Goal: Navigation & Orientation: Understand site structure

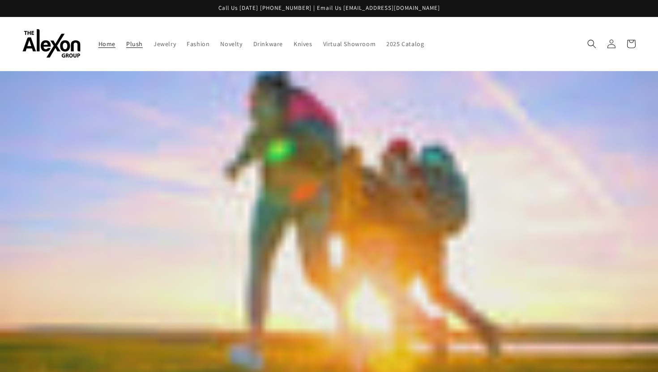
click at [126, 40] on span "Plush" at bounding box center [134, 44] width 17 height 8
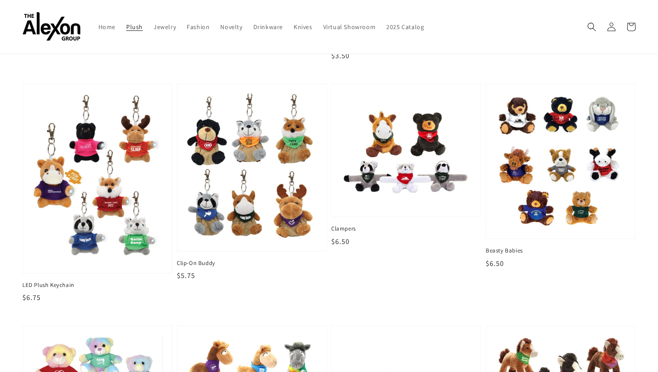
scroll to position [256, 0]
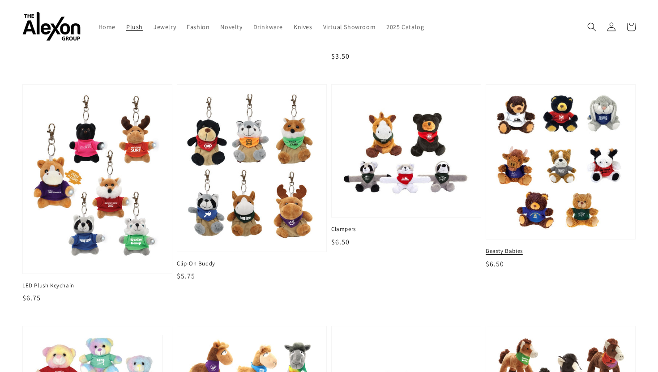
click at [554, 189] on img at bounding box center [560, 161] width 135 height 141
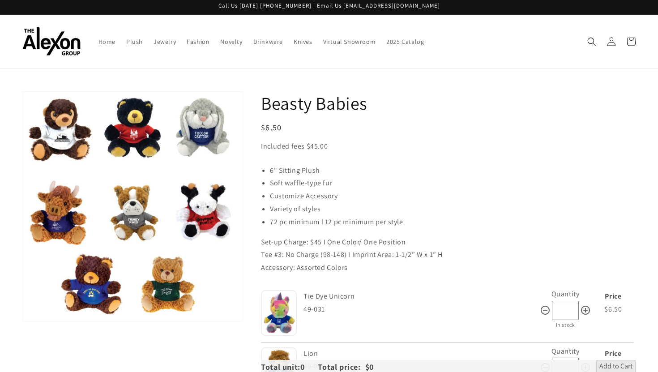
scroll to position [0, 0]
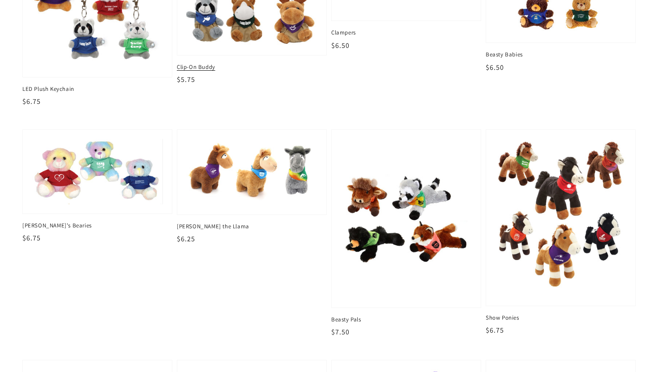
scroll to position [457, 0]
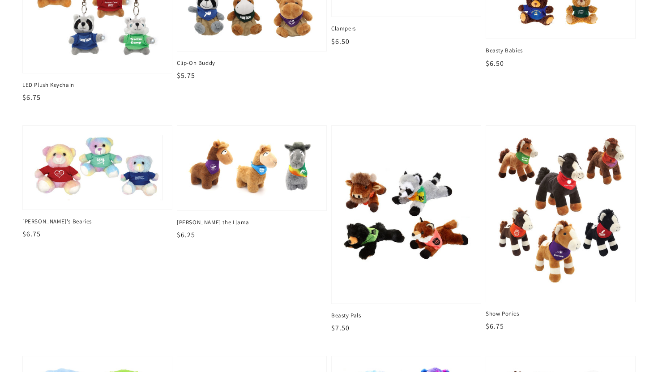
click at [427, 221] on img at bounding box center [406, 214] width 135 height 165
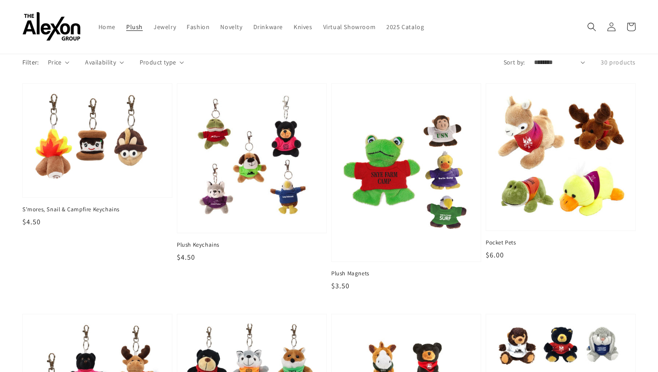
scroll to position [30, 0]
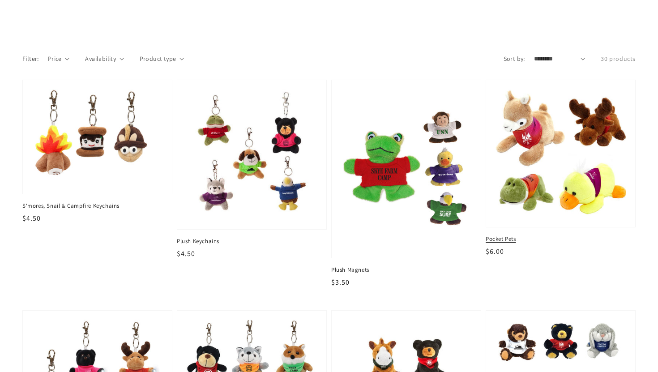
click at [520, 126] on img at bounding box center [560, 153] width 135 height 133
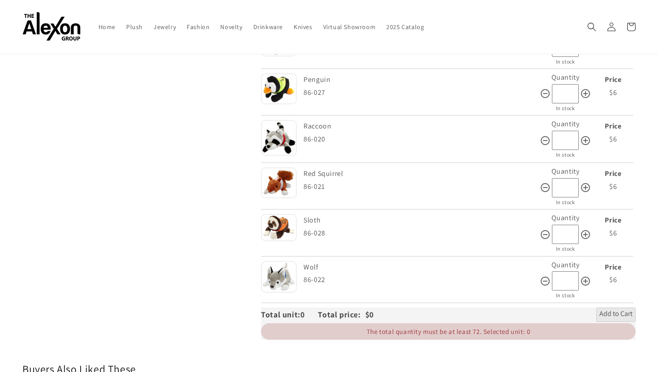
scroll to position [1103, 0]
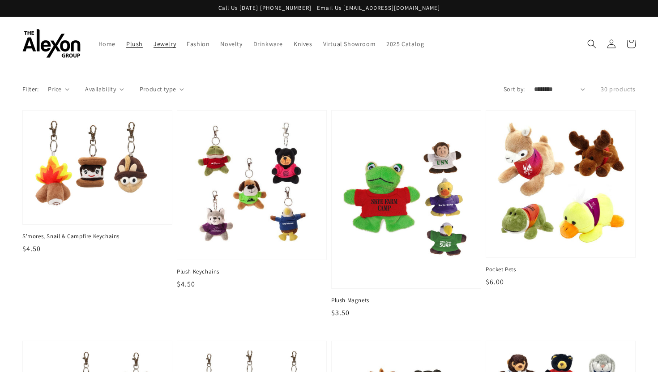
click at [154, 40] on span "Jewelry" at bounding box center [165, 44] width 22 height 8
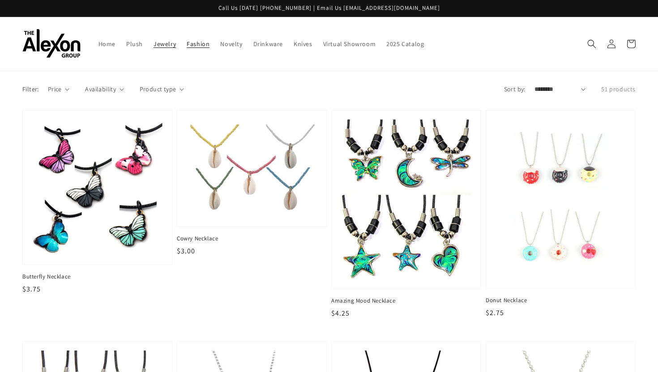
click at [187, 40] on span "Fashion" at bounding box center [198, 44] width 23 height 8
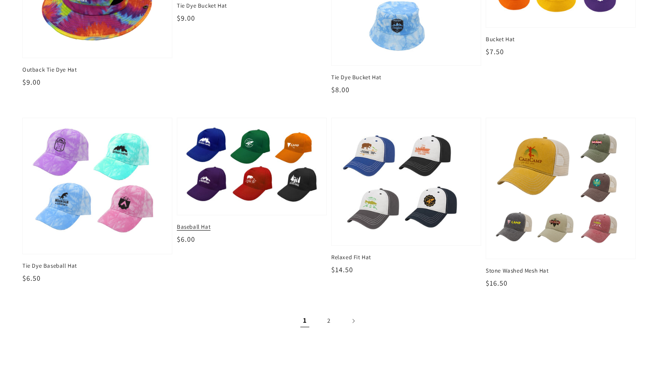
scroll to position [1006, 0]
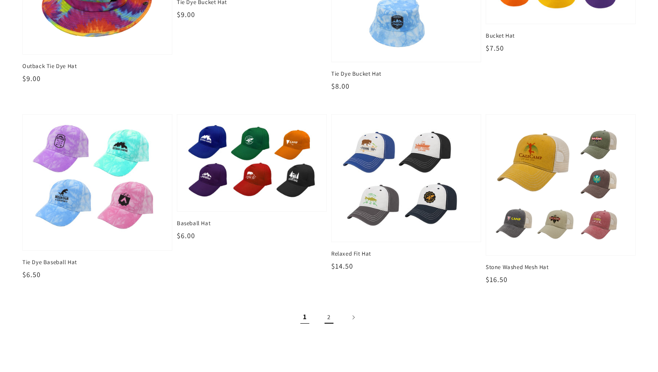
click at [329, 311] on link "2" at bounding box center [329, 317] width 20 height 20
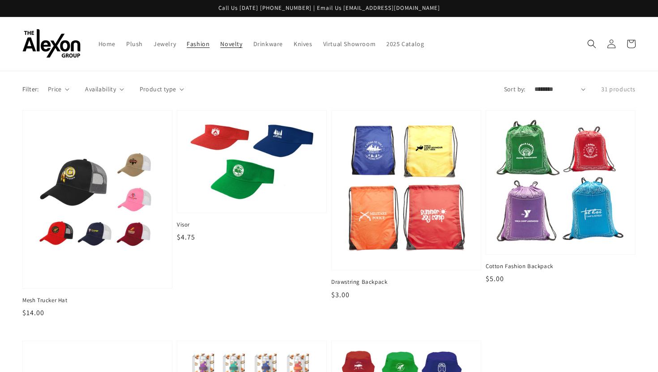
click at [220, 40] on span "Novelty" at bounding box center [231, 44] width 22 height 8
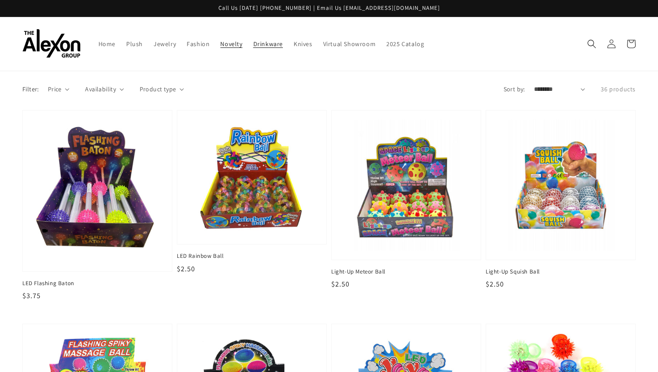
click at [253, 43] on span "Drinkware" at bounding box center [268, 44] width 30 height 8
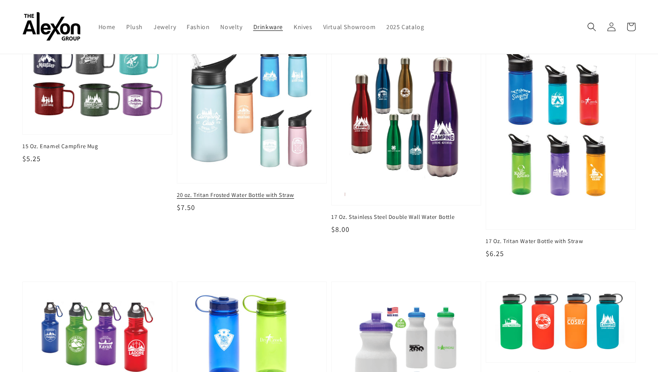
scroll to position [52, 0]
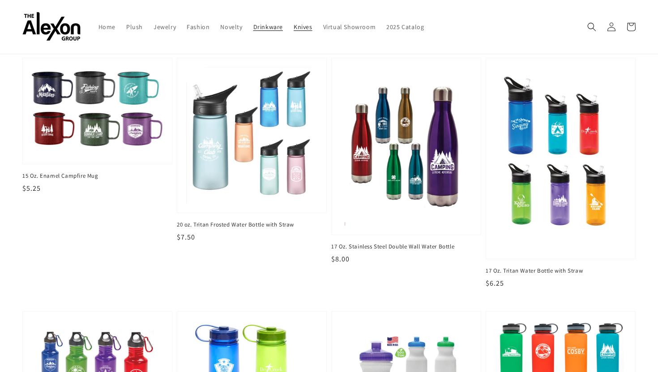
click at [294, 26] on span "Knives" at bounding box center [303, 27] width 19 height 8
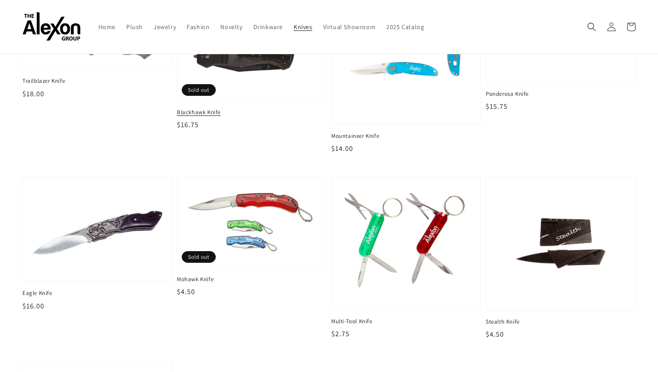
scroll to position [99, 0]
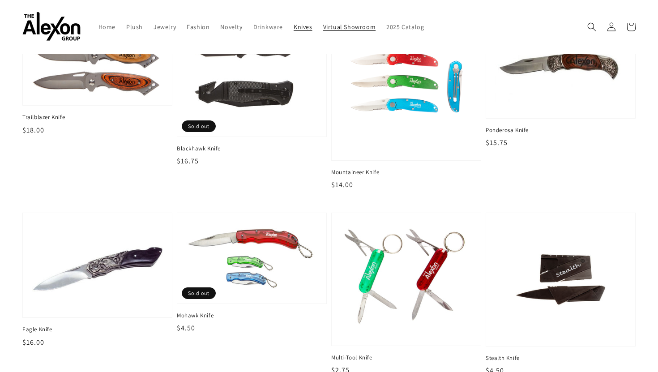
click at [323, 23] on span "Virtual Showroom" at bounding box center [349, 27] width 53 height 8
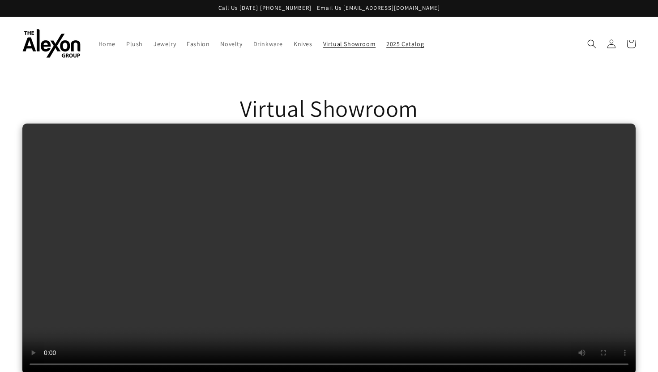
click at [386, 40] on span "2025 Catalog" at bounding box center [405, 44] width 38 height 8
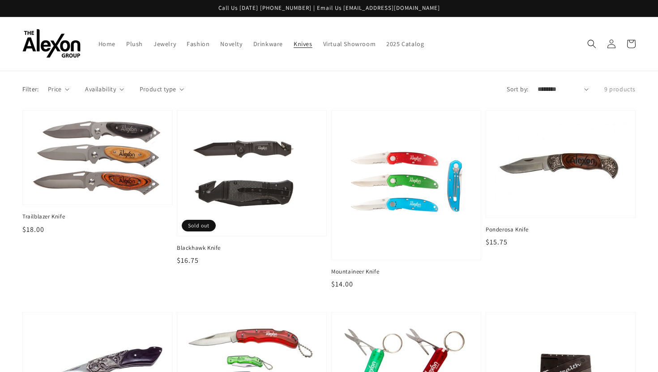
scroll to position [99, 0]
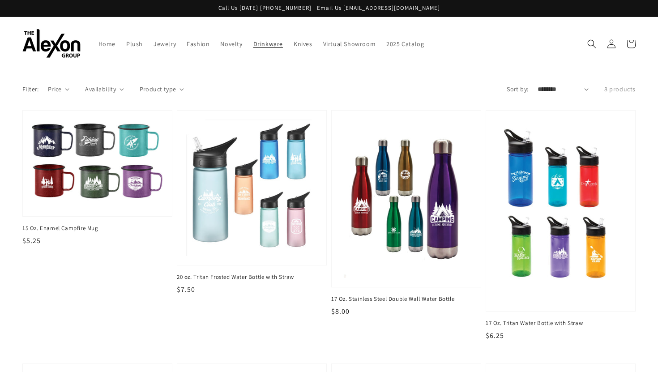
scroll to position [52, 0]
